Goal: Task Accomplishment & Management: Use online tool/utility

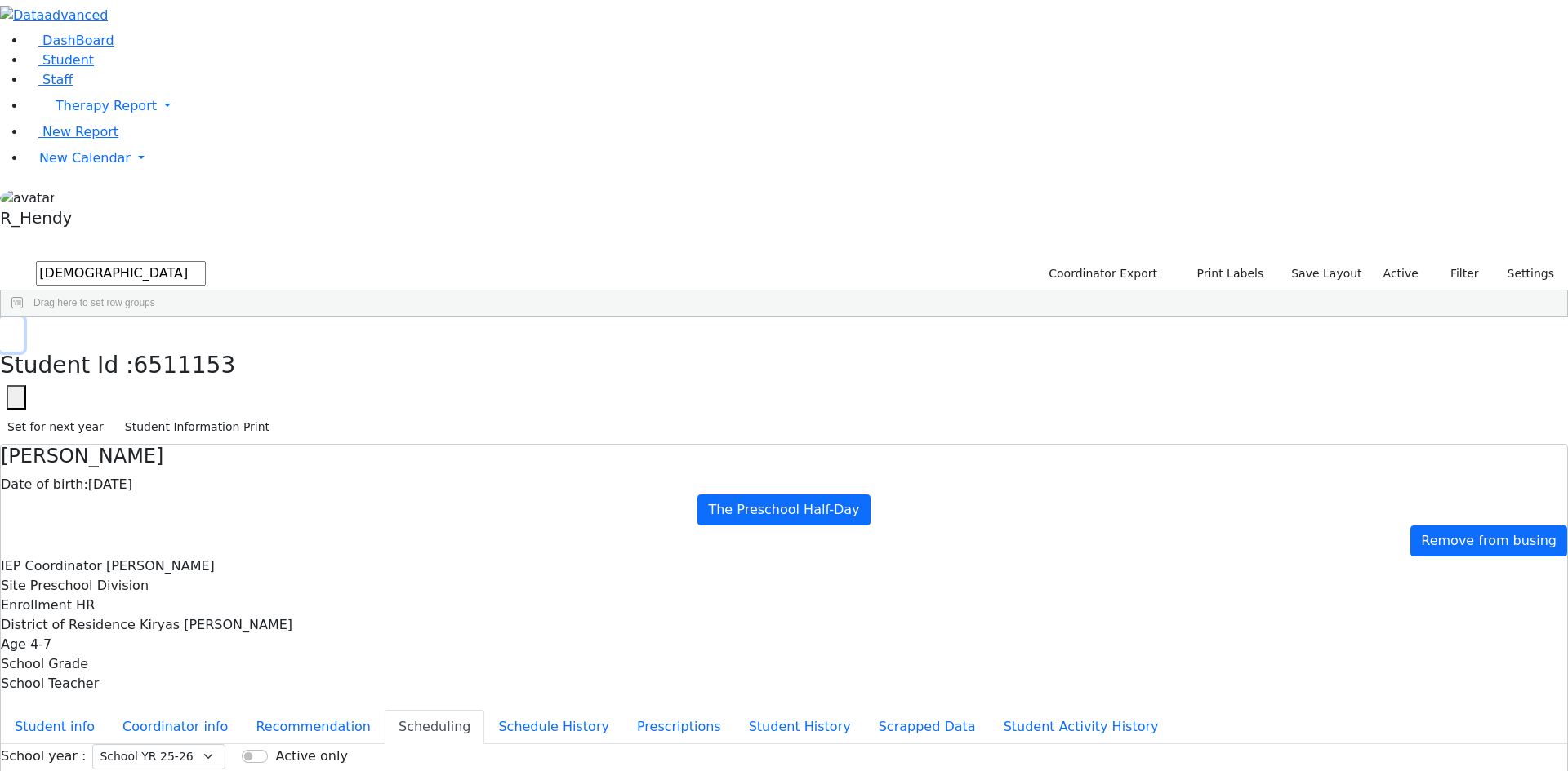
click at [24, 318] on button "button" at bounding box center [12, 335] width 24 height 34
drag, startPoint x: 281, startPoint y: 57, endPoint x: 51, endPoint y: 58, distance: 230.0
click at [51, 58] on div "DashBoard Student Staff Therapy Report Student Old Calendar Report" at bounding box center [784, 470] width 1568 height 941
type input "mashy"
click at [0, 259] on button "submit" at bounding box center [15, 274] width 31 height 31
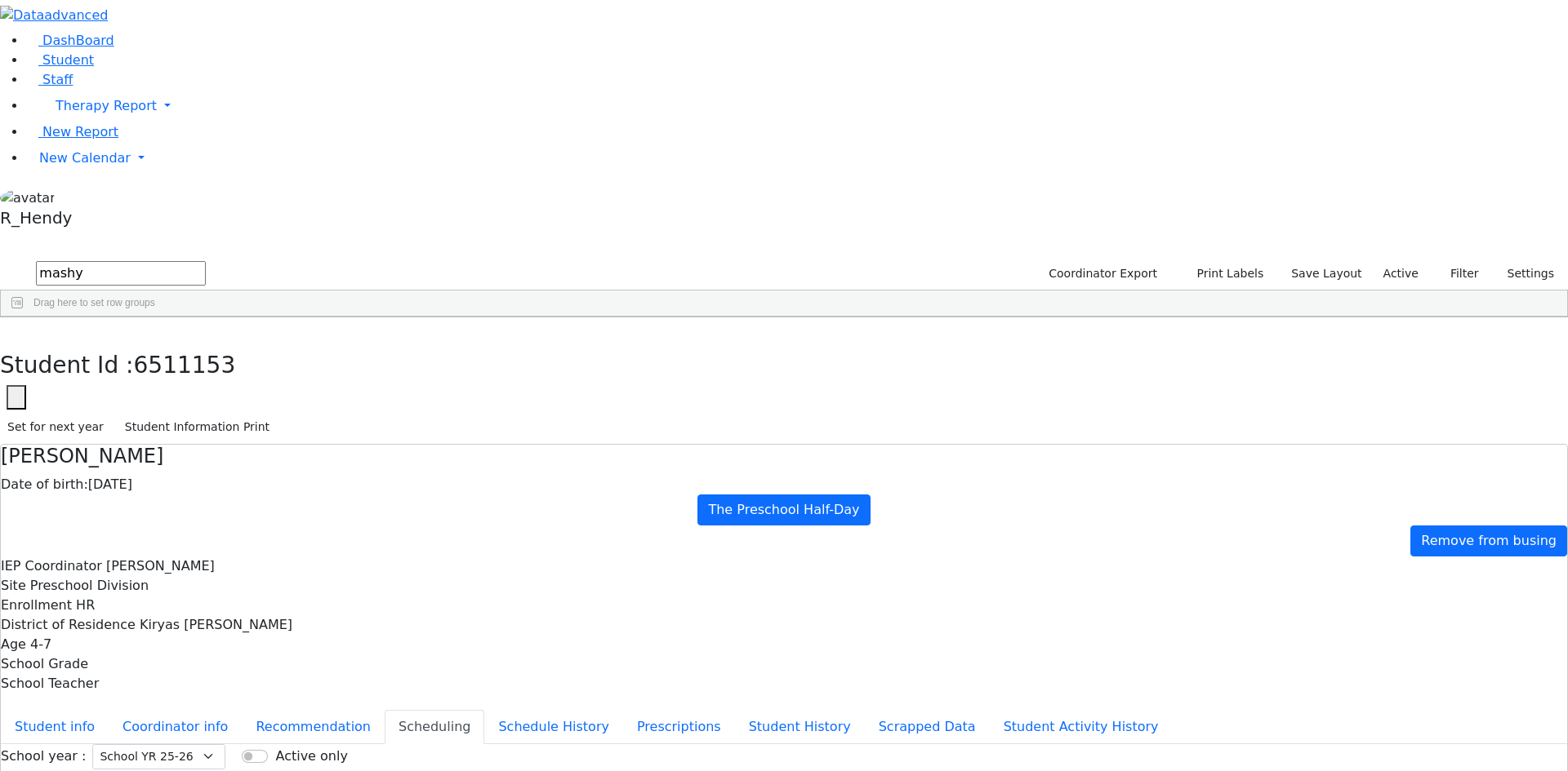
click at [307, 344] on div "Mashy" at bounding box center [256, 355] width 104 height 23
click at [24, 318] on button "button" at bounding box center [12, 335] width 24 height 34
click at [59, 166] on span "New Calendar" at bounding box center [85, 158] width 92 height 15
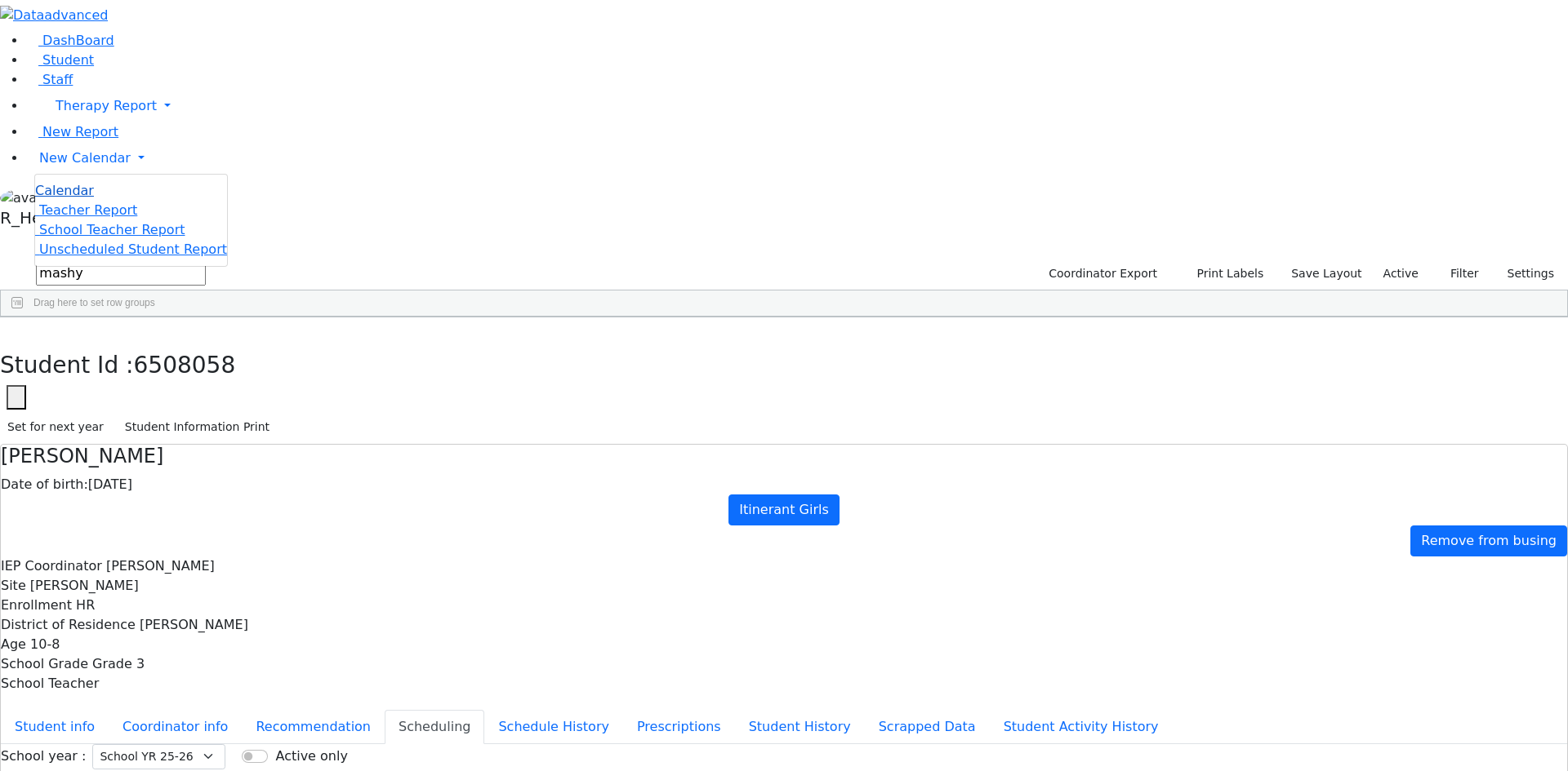
click at [70, 199] on span "Calendar" at bounding box center [64, 190] width 59 height 15
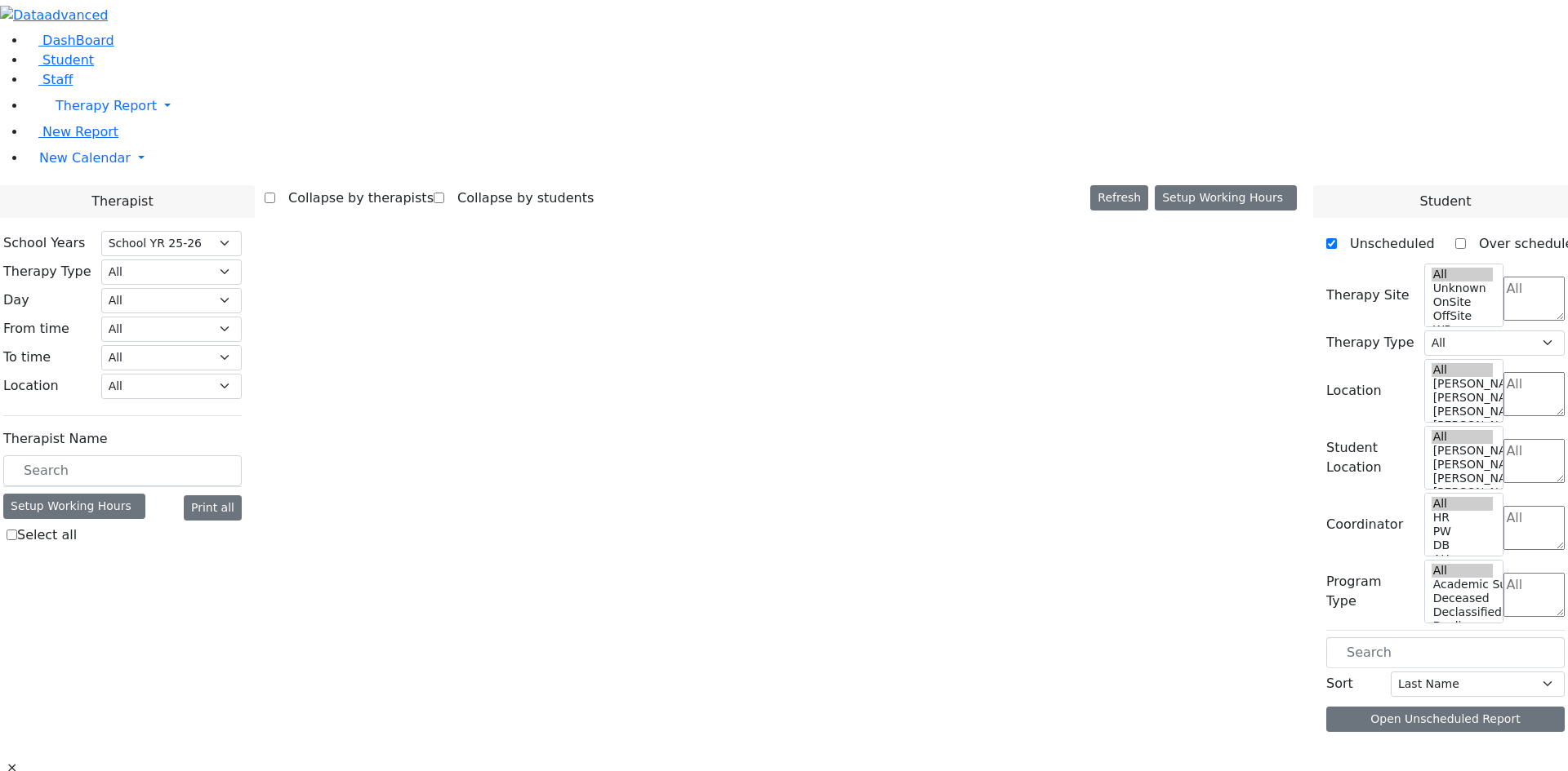
select select "212"
select select "1"
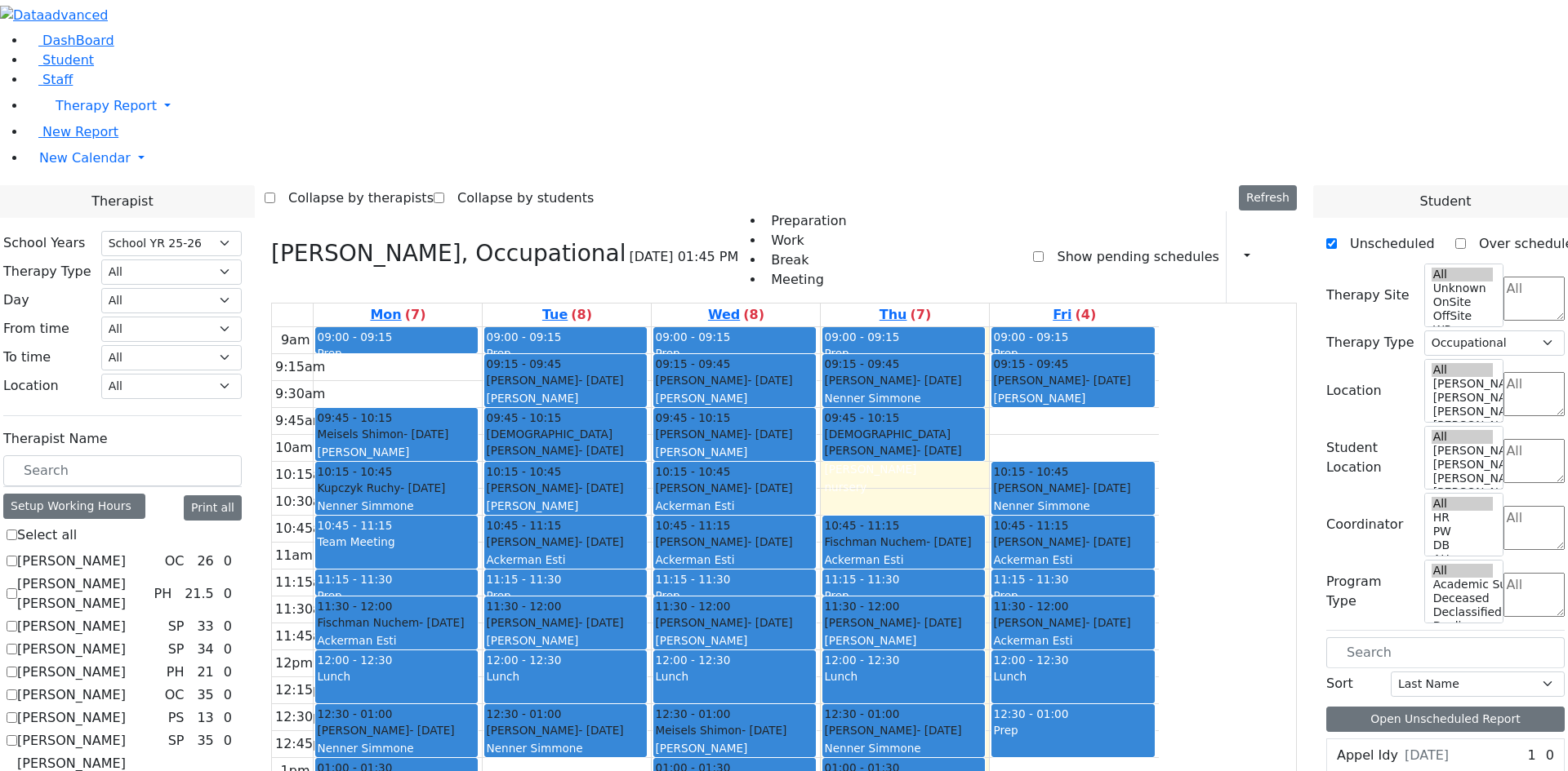
scroll to position [3, 0]
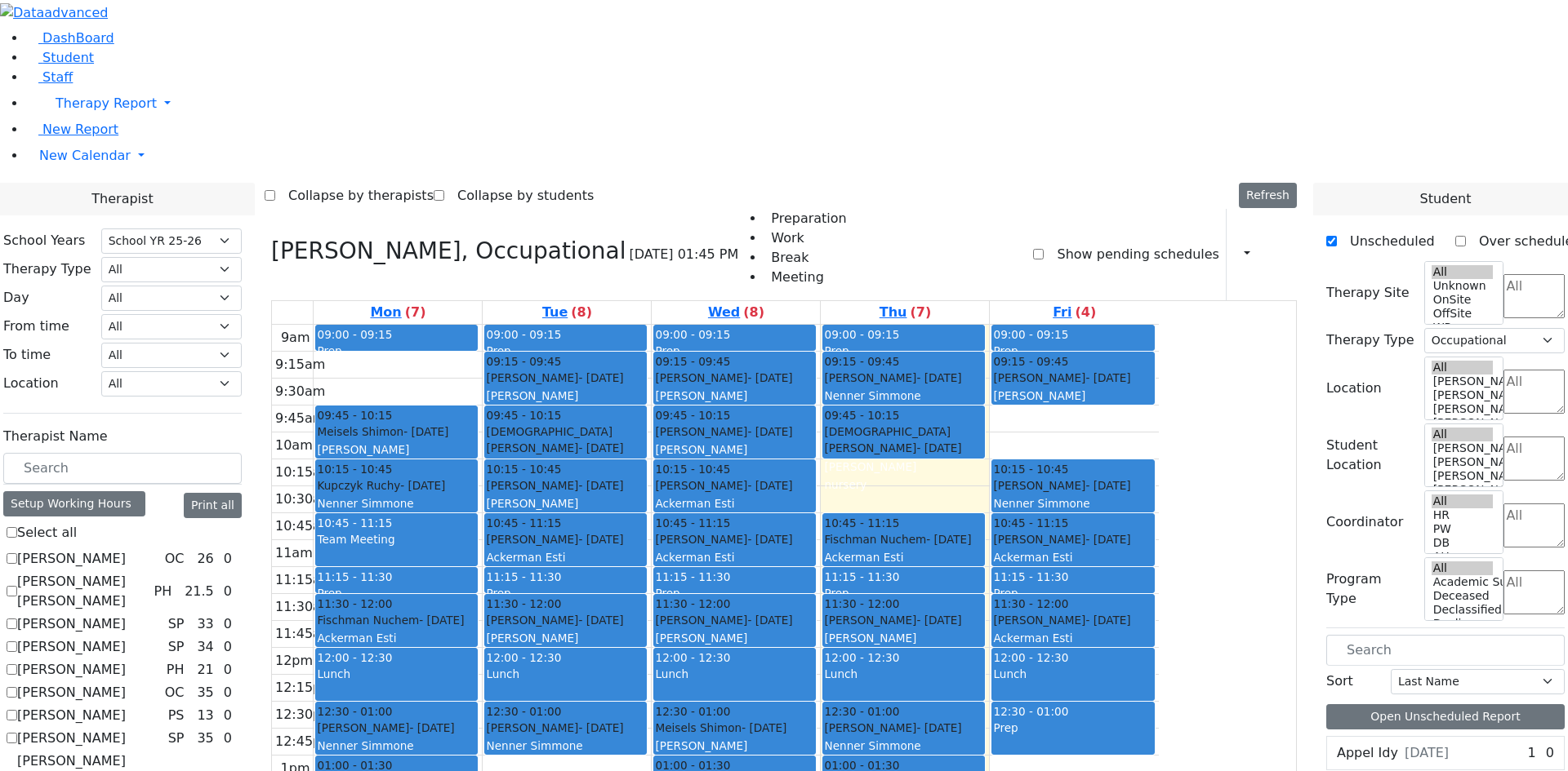
checkbox input "false"
select select
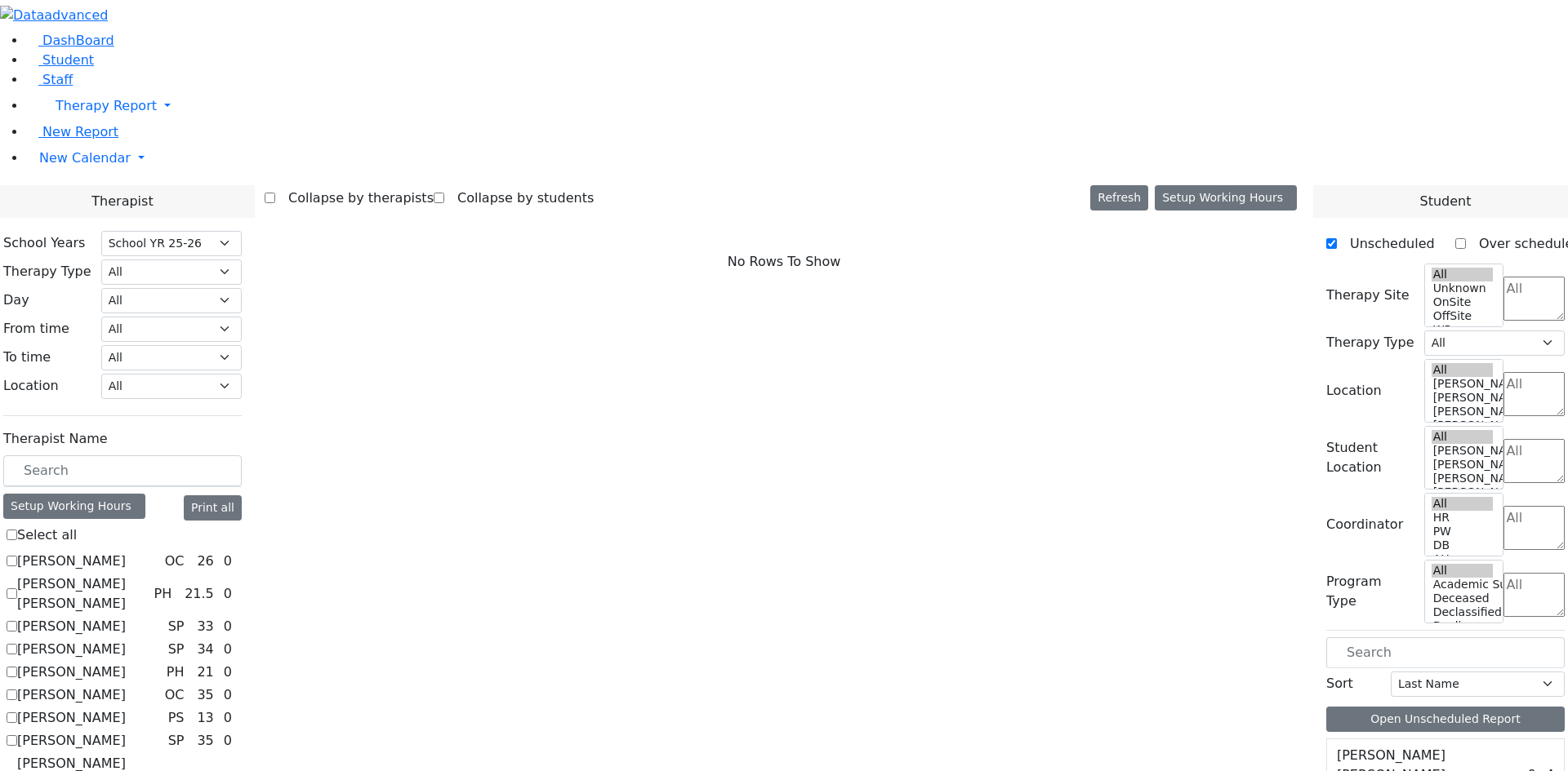
checkbox input "true"
select select "2"
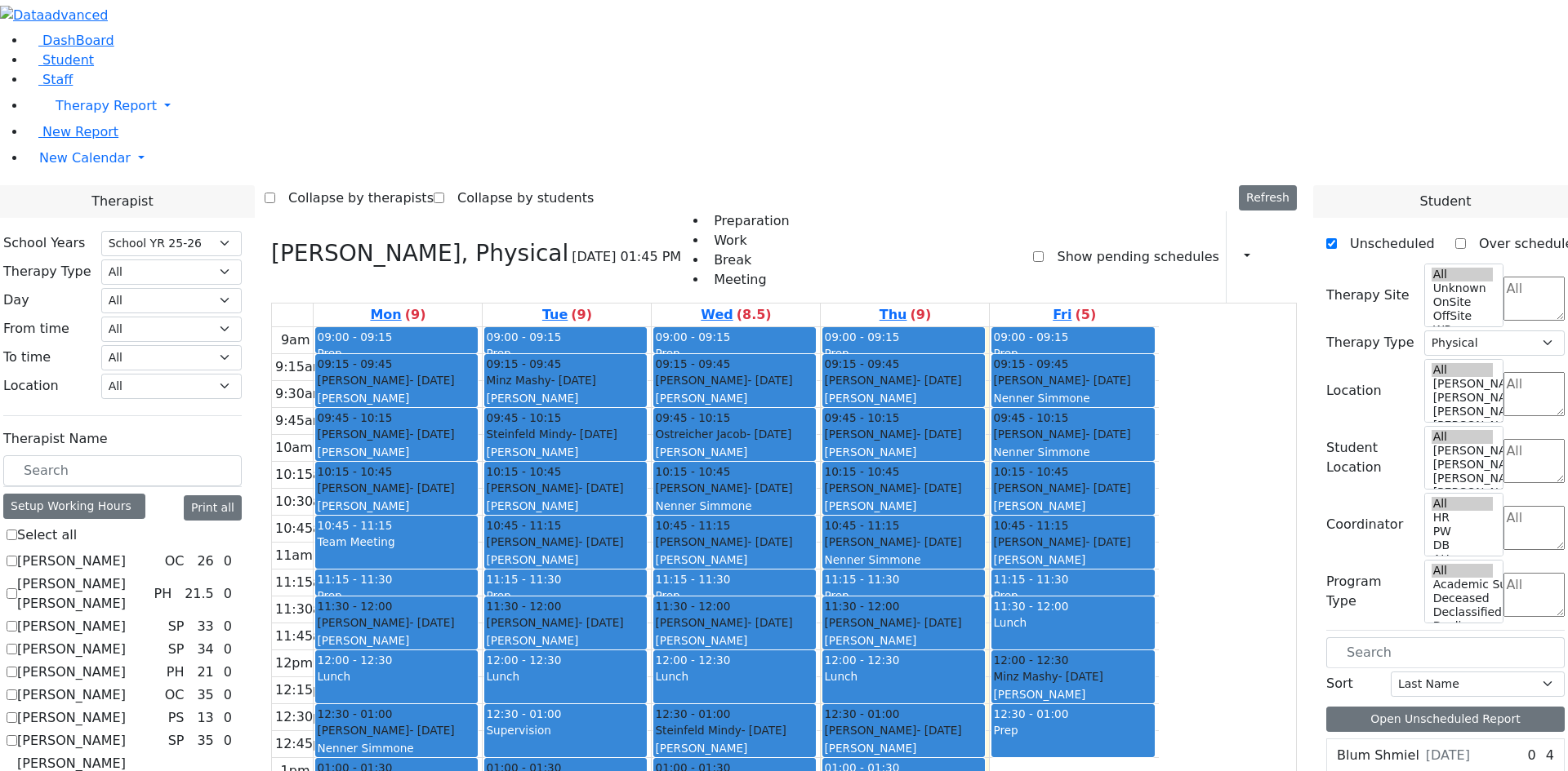
click at [126, 708] on label "Benisz Elizabeth" at bounding box center [71, 718] width 109 height 20
click at [17, 712] on input "Benisz Elizabeth" at bounding box center [12, 718] width 10 height 10
checkbox input "true"
select select
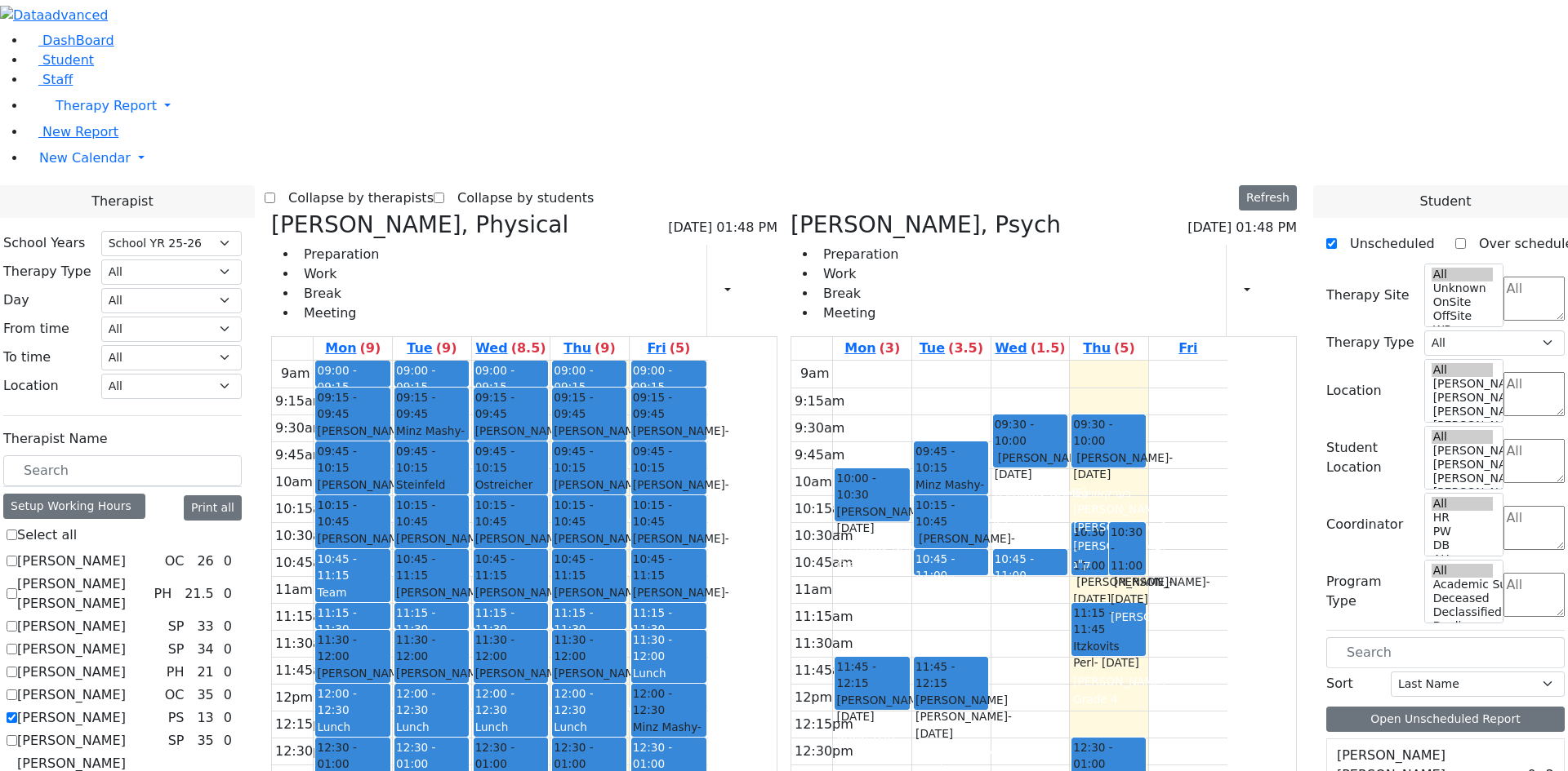
click at [126, 708] on label "[PERSON_NAME]" at bounding box center [71, 718] width 109 height 20
click at [17, 712] on input "[PERSON_NAME]" at bounding box center [12, 718] width 10 height 10
checkbox input "false"
select select "2"
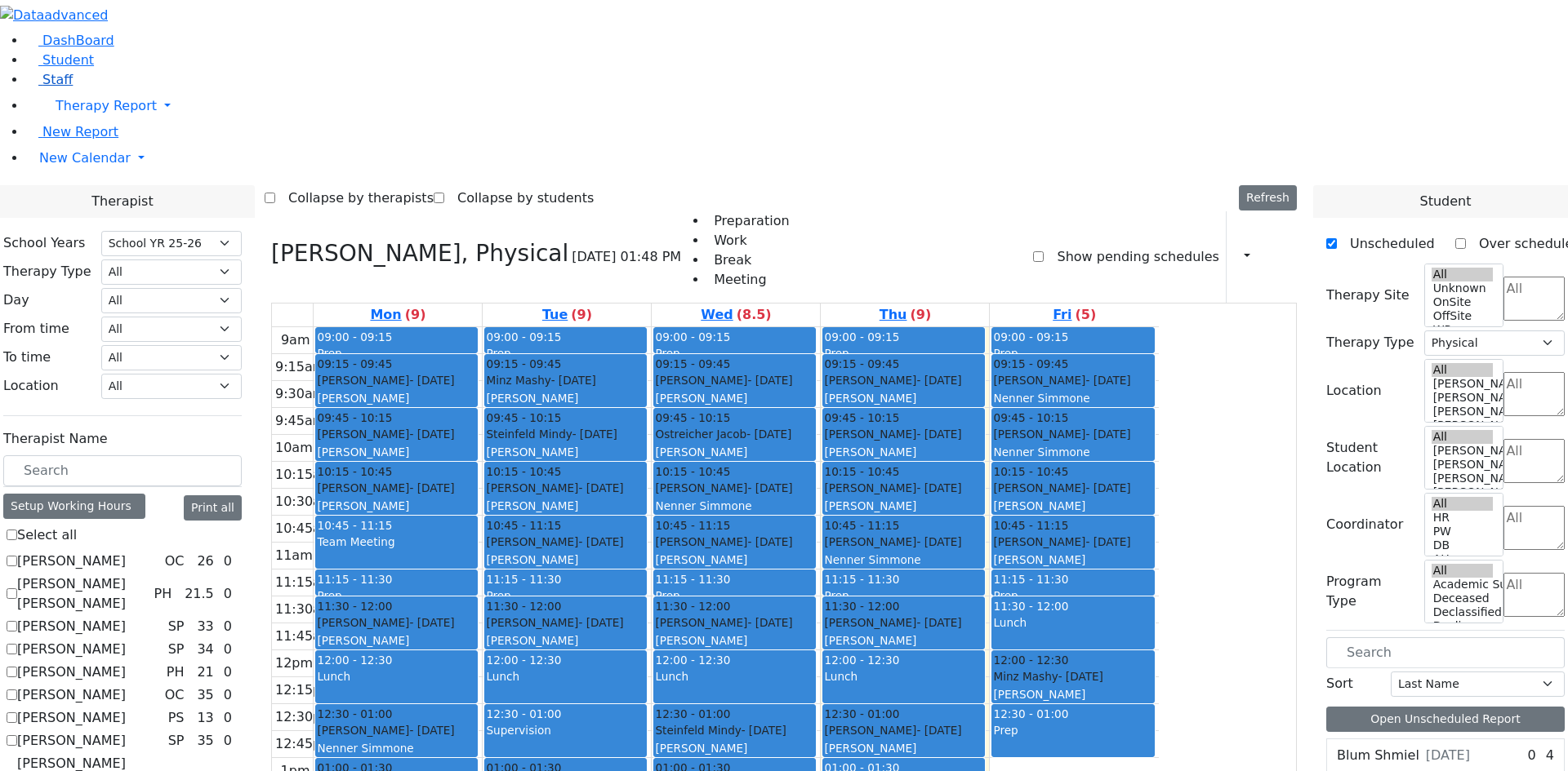
click at [73, 87] on link "Staff" at bounding box center [49, 80] width 47 height 15
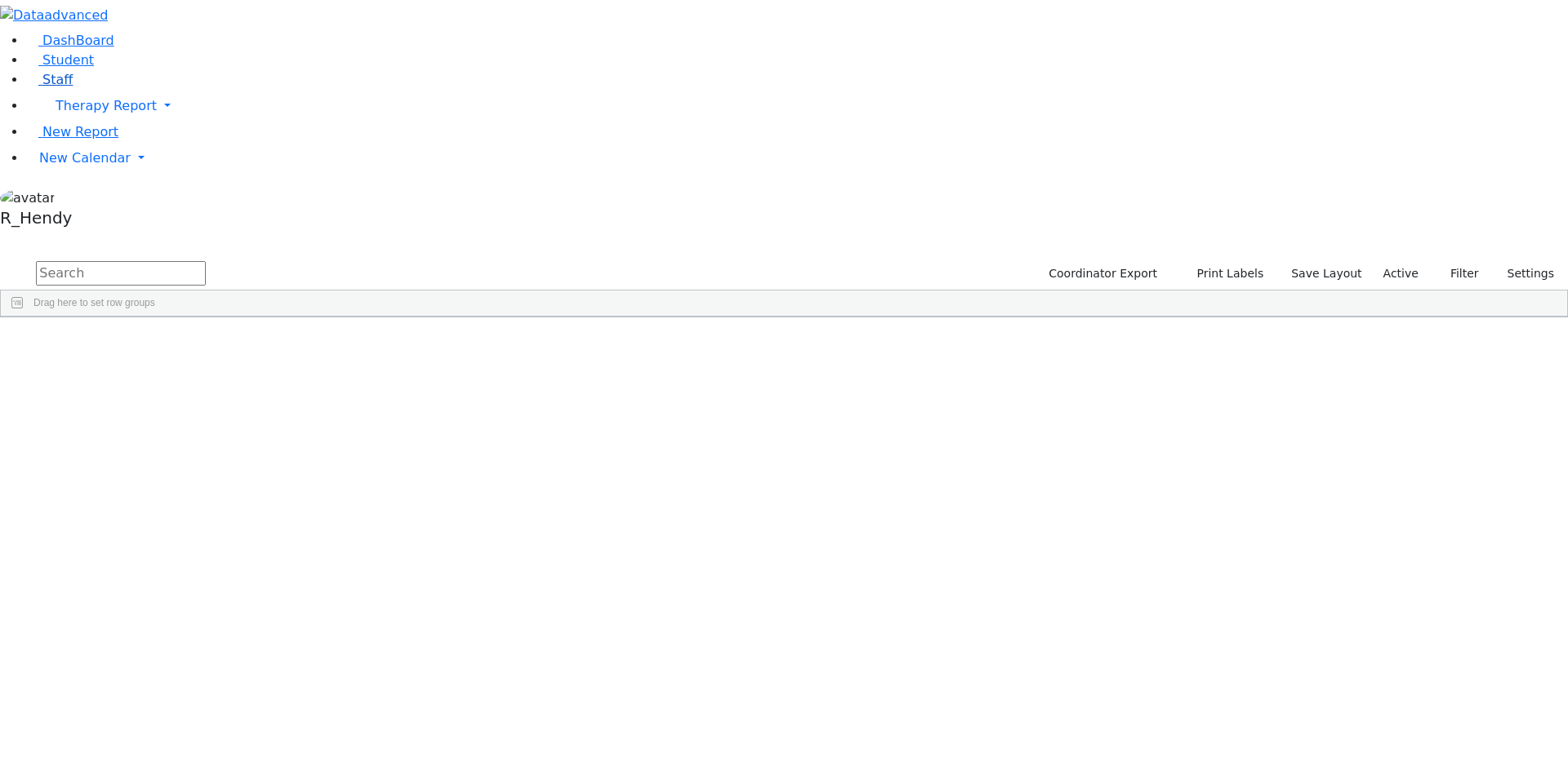
click at [73, 87] on link "Staff" at bounding box center [49, 80] width 47 height 15
drag, startPoint x: 572, startPoint y: 127, endPoint x: 596, endPoint y: 132, distance: 24.5
click at [409, 317] on div at bounding box center [406, 329] width 7 height 26
drag, startPoint x: 35, startPoint y: 248, endPoint x: 44, endPoint y: 248, distance: 9.0
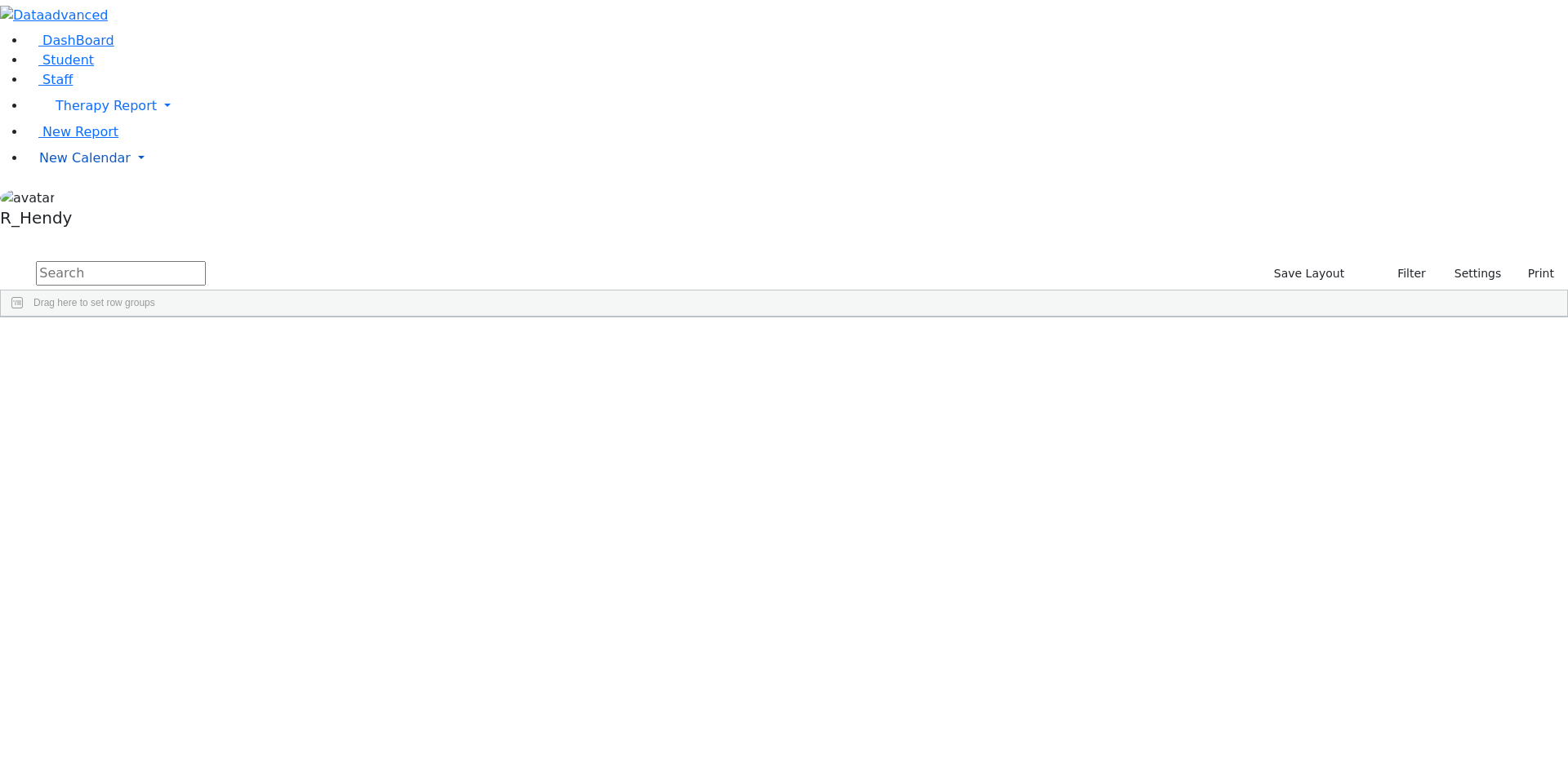
click at [39, 166] on span "New Calendar" at bounding box center [85, 158] width 92 height 15
click at [76, 199] on span "Calendar" at bounding box center [64, 190] width 59 height 15
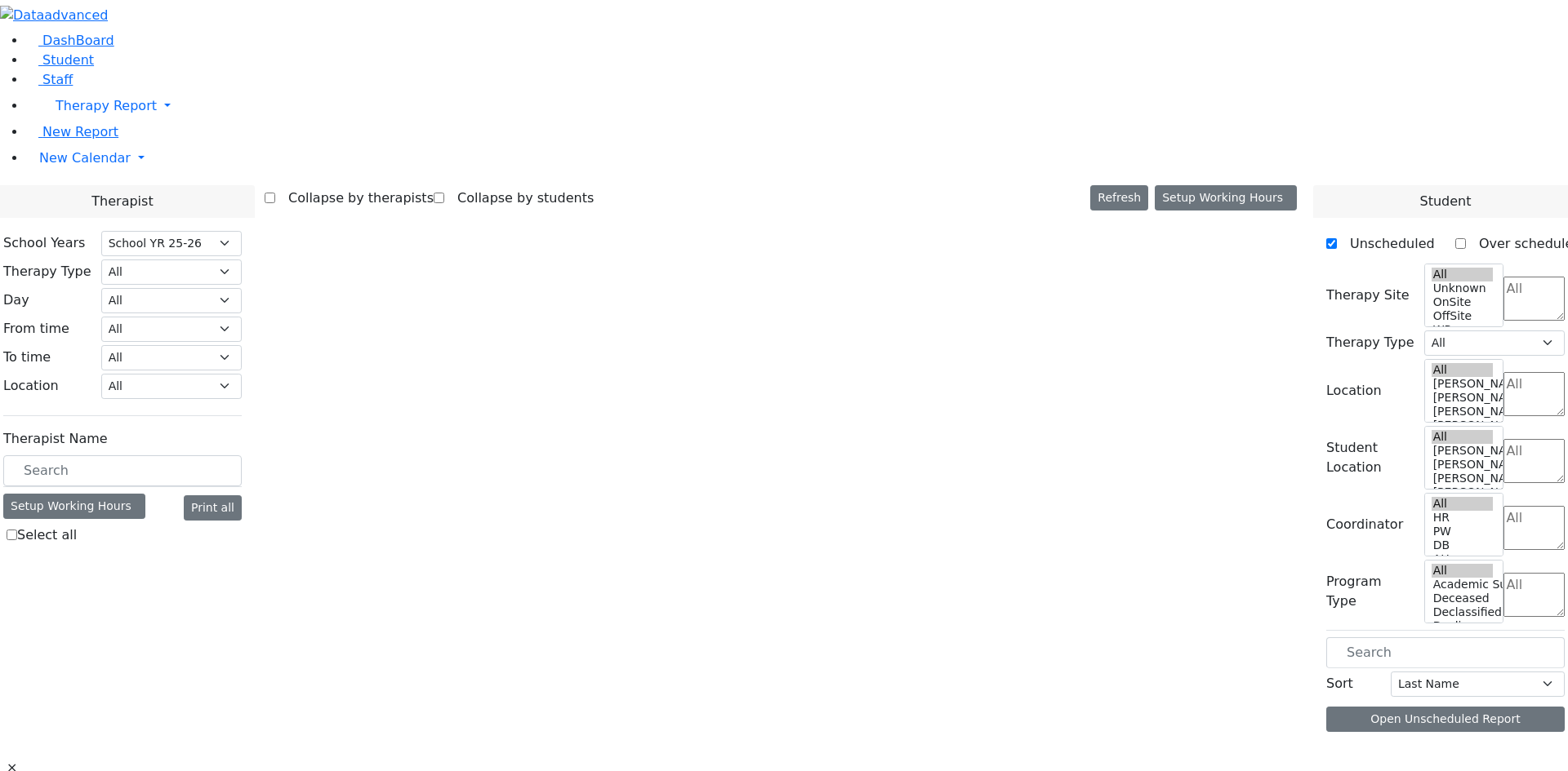
select select "212"
select select "2"
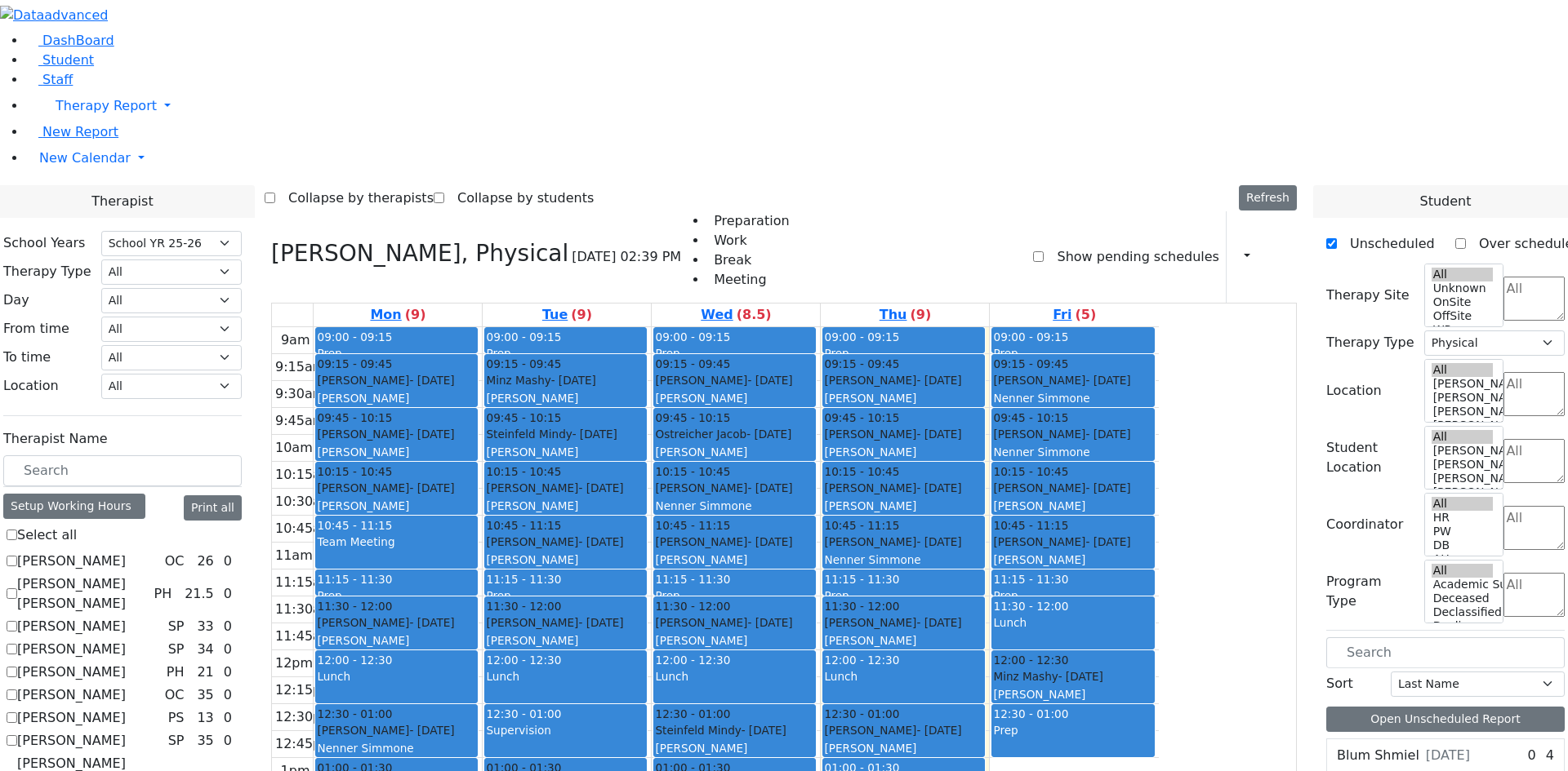
click at [126, 640] on label "[PERSON_NAME]" at bounding box center [71, 650] width 109 height 20
click at [17, 644] on input "[PERSON_NAME]" at bounding box center [12, 649] width 10 height 10
checkbox input "true"
select select
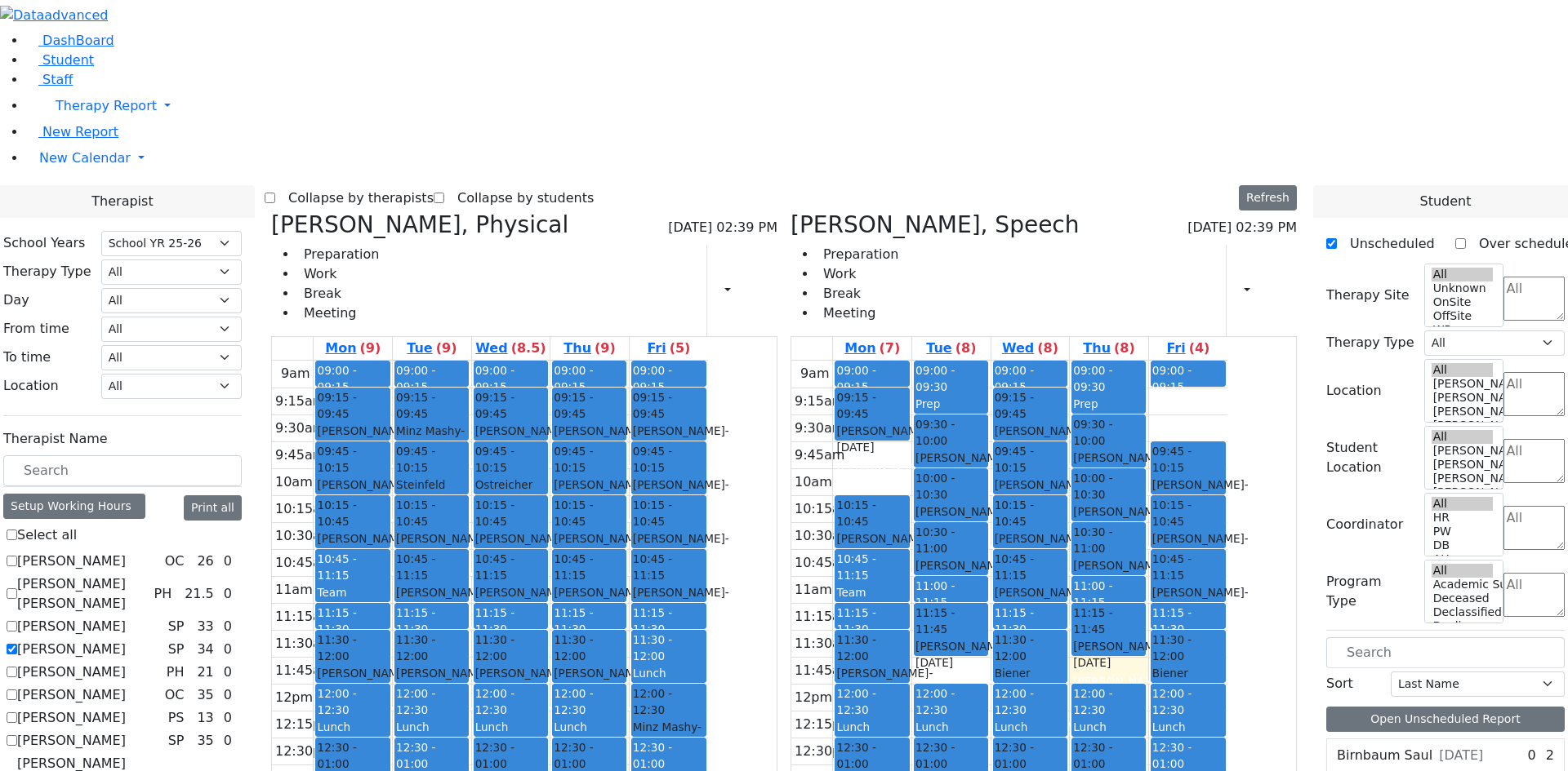
click at [126, 640] on label "[PERSON_NAME]" at bounding box center [71, 650] width 109 height 20
click at [17, 644] on input "[PERSON_NAME]" at bounding box center [12, 649] width 10 height 10
checkbox input "false"
select select "2"
